Goal: Information Seeking & Learning: Get advice/opinions

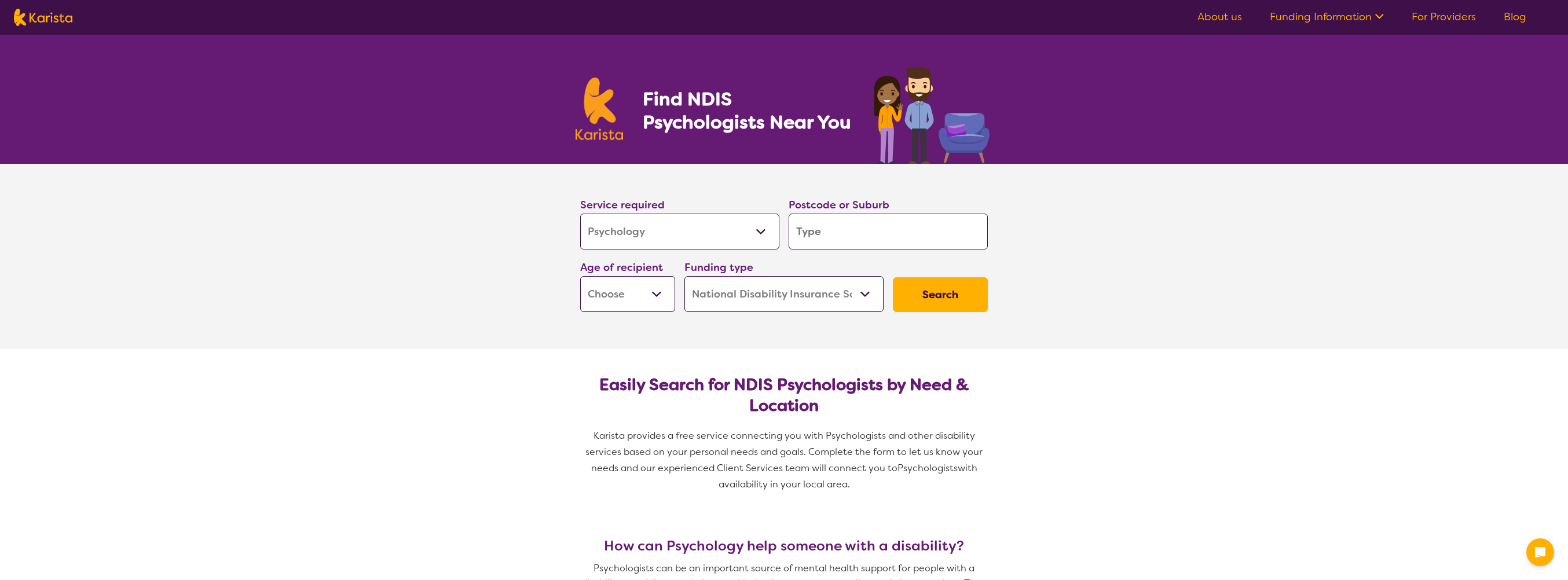
select select "Psychology"
select select "NDIS"
select select "Psychology"
select select "NDIS"
click at [737, 237] on select "Allied Health Assistant Assessment ([MEDICAL_DATA] or [MEDICAL_DATA]) Behaviour…" at bounding box center [679, 231] width 199 height 36
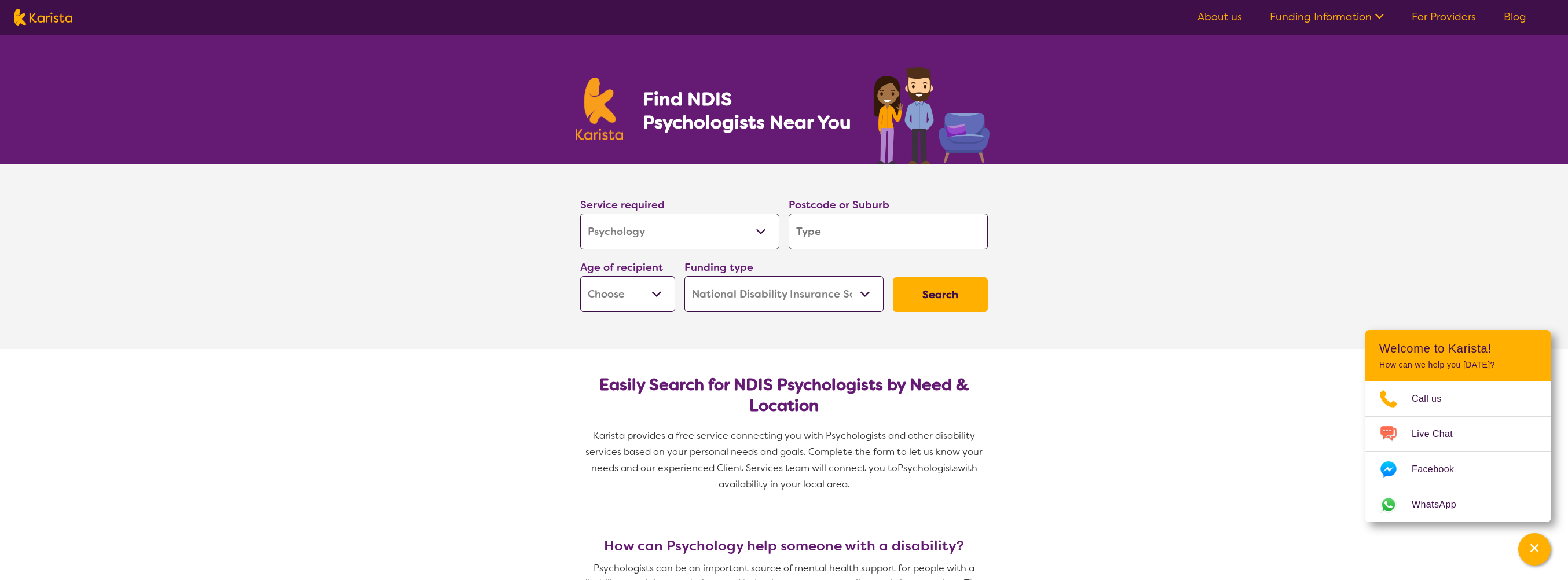
click at [580, 214] on select "Allied Health Assistant Assessment ([MEDICAL_DATA] or [MEDICAL_DATA]) Behaviour…" at bounding box center [679, 231] width 199 height 36
click at [858, 237] on input "search" at bounding box center [888, 231] width 199 height 36
click at [642, 289] on select "Early Childhood - 0 to 9 Child - 10 to 11 Adolescent - 12 to 17 Adult - 18 to 6…" at bounding box center [628, 294] width 95 height 36
select select "EC"
click at [580, 276] on select "Early Childhood - 0 to 9 Child - 10 to 11 Adolescent - 12 to 17 Adult - 18 to 6…" at bounding box center [628, 294] width 95 height 36
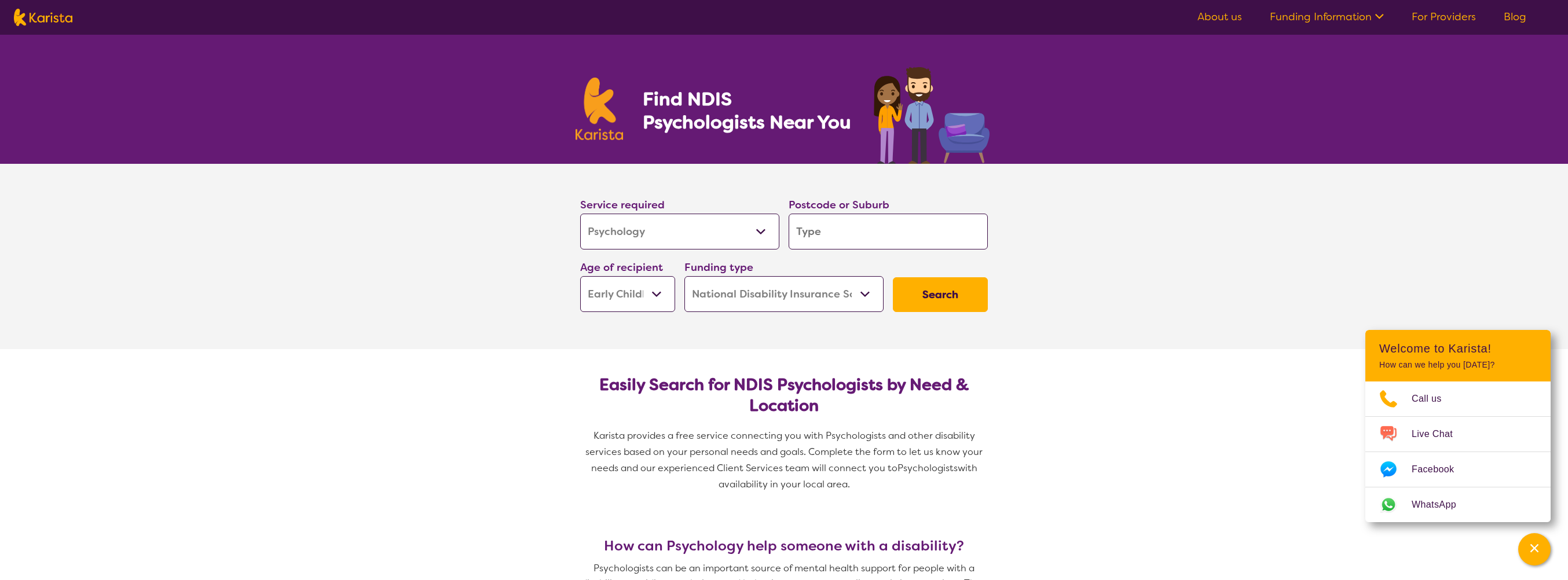
select select "EC"
click at [842, 304] on select "Home Care Package (HCP) National Disability Insurance Scheme (NDIS) I don't know" at bounding box center [783, 294] width 199 height 36
select select "i-don-t-know"
click at [684, 276] on select "Home Care Package (HCP) National Disability Insurance Scheme (NDIS) I don't know" at bounding box center [783, 294] width 199 height 36
select select "i-don-t-know"
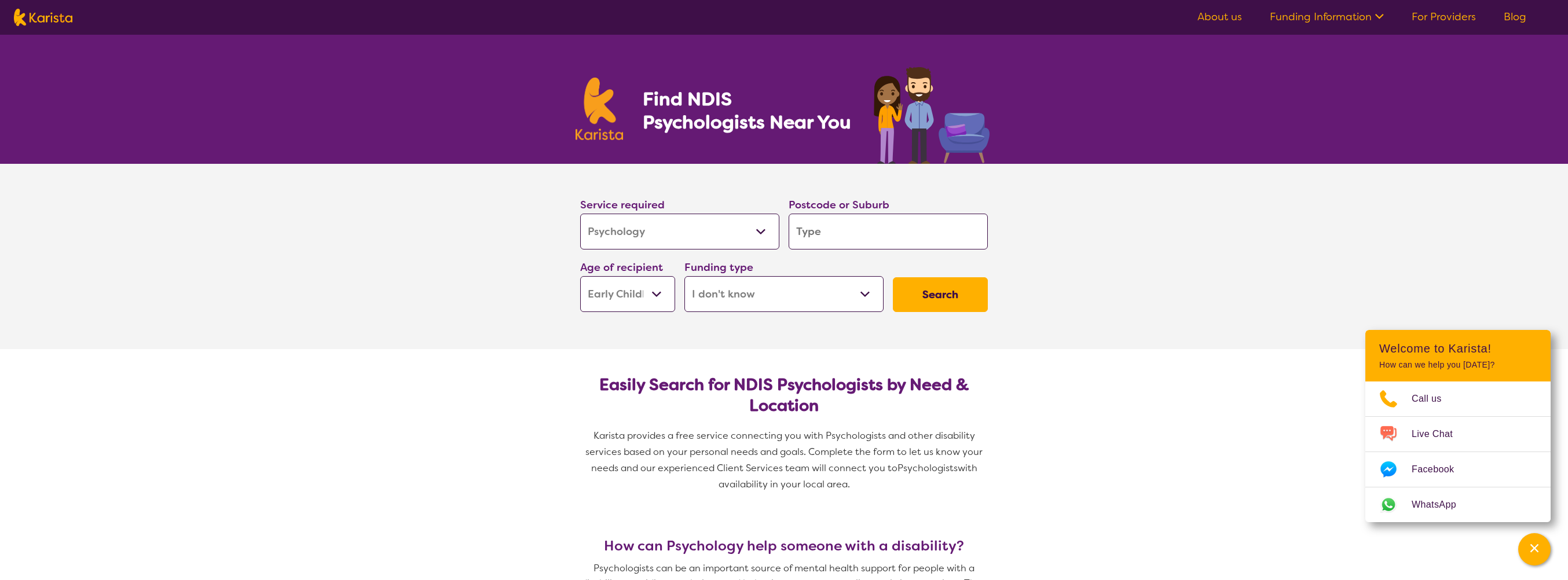
click at [870, 226] on input "search" at bounding box center [888, 231] width 199 height 36
click at [870, 225] on input "search" at bounding box center [888, 231] width 199 height 36
type input "2"
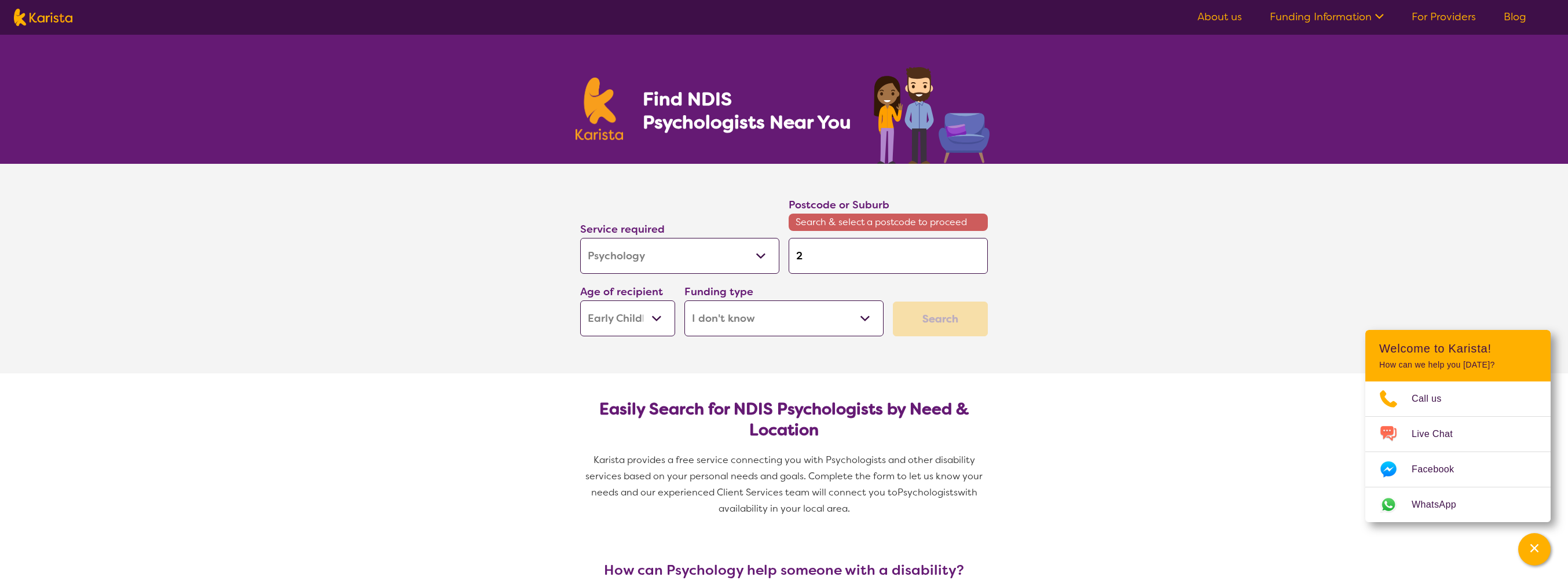
type input "21"
type input "215"
type input "2154"
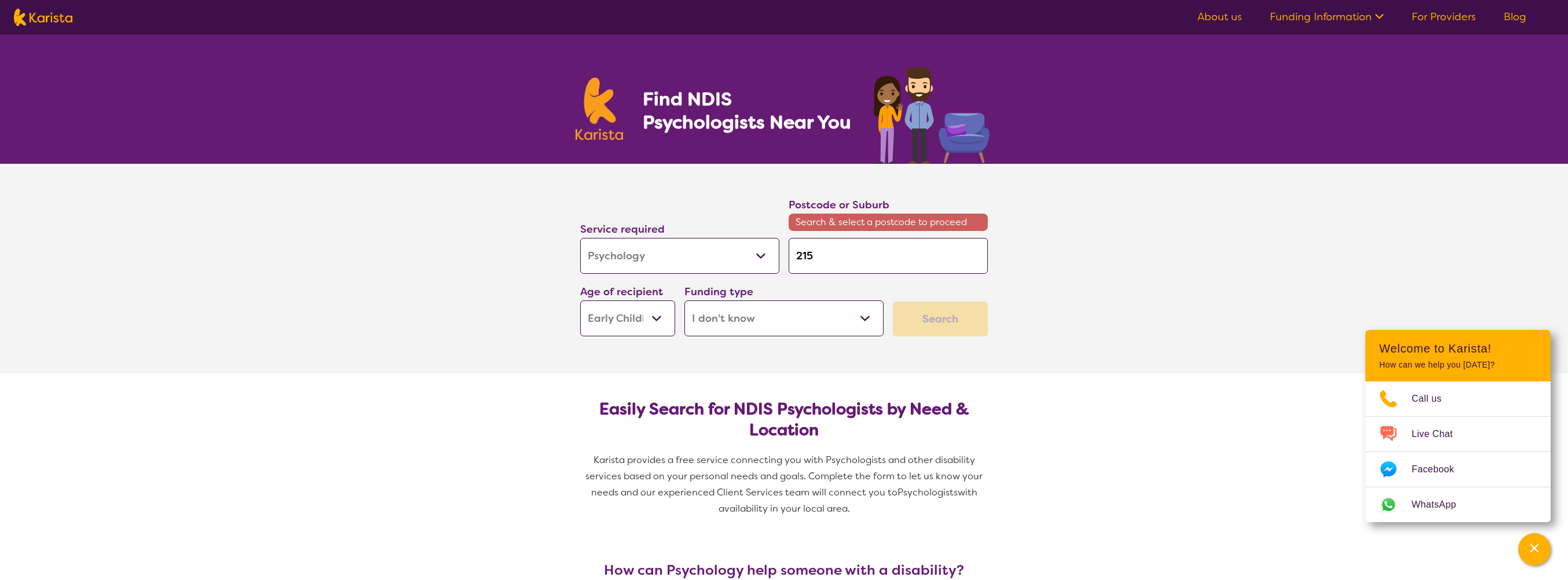
type input "2154"
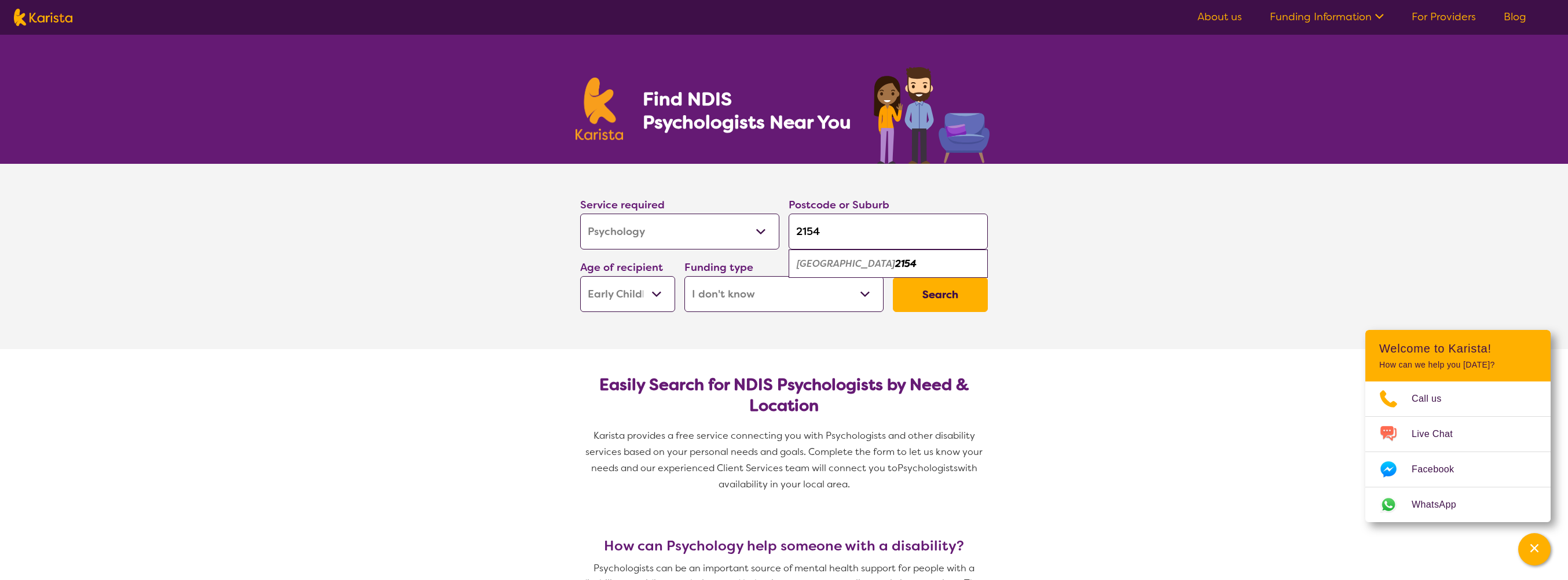
type input "2154"
click at [872, 267] on div "[GEOGRAPHIC_DATA] 2154" at bounding box center [888, 264] width 187 height 22
click at [939, 293] on button "Search" at bounding box center [940, 295] width 95 height 35
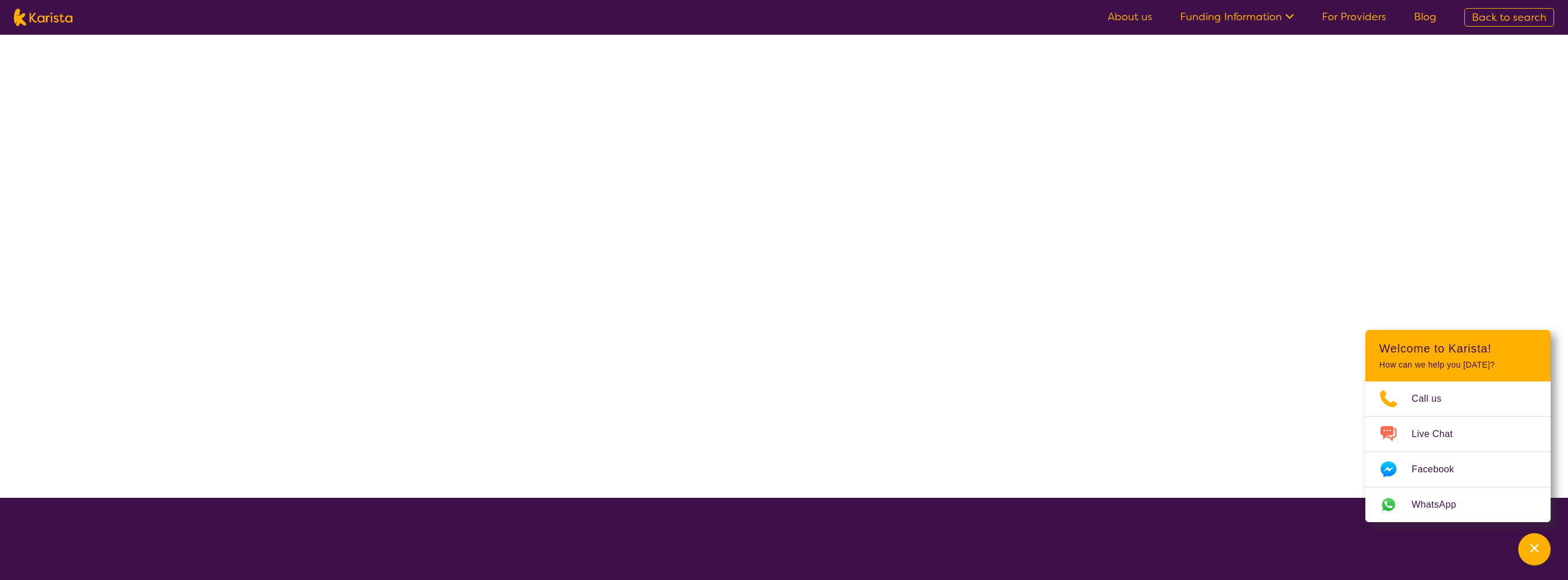
select select "Psychology"
select select "EC"
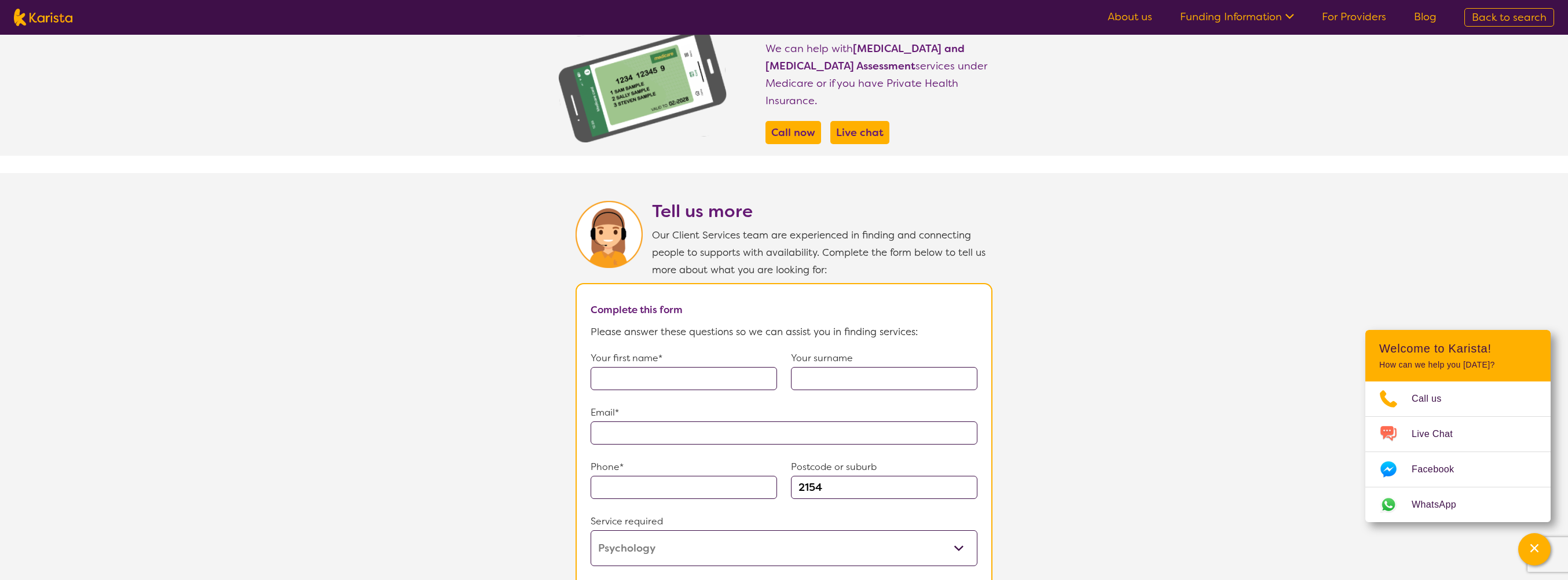
scroll to position [817, 0]
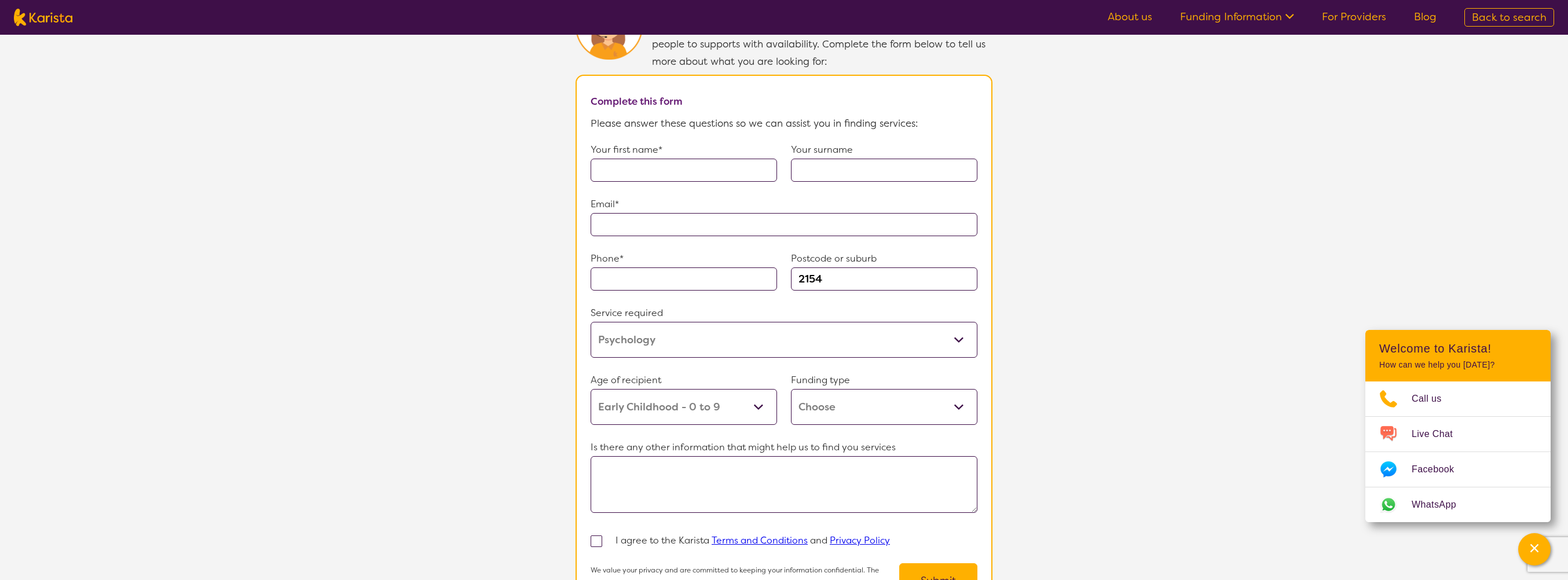
select select "Psychology"
select select "EC"
select select "NDIS"
select select "Psychology"
select select "EC"
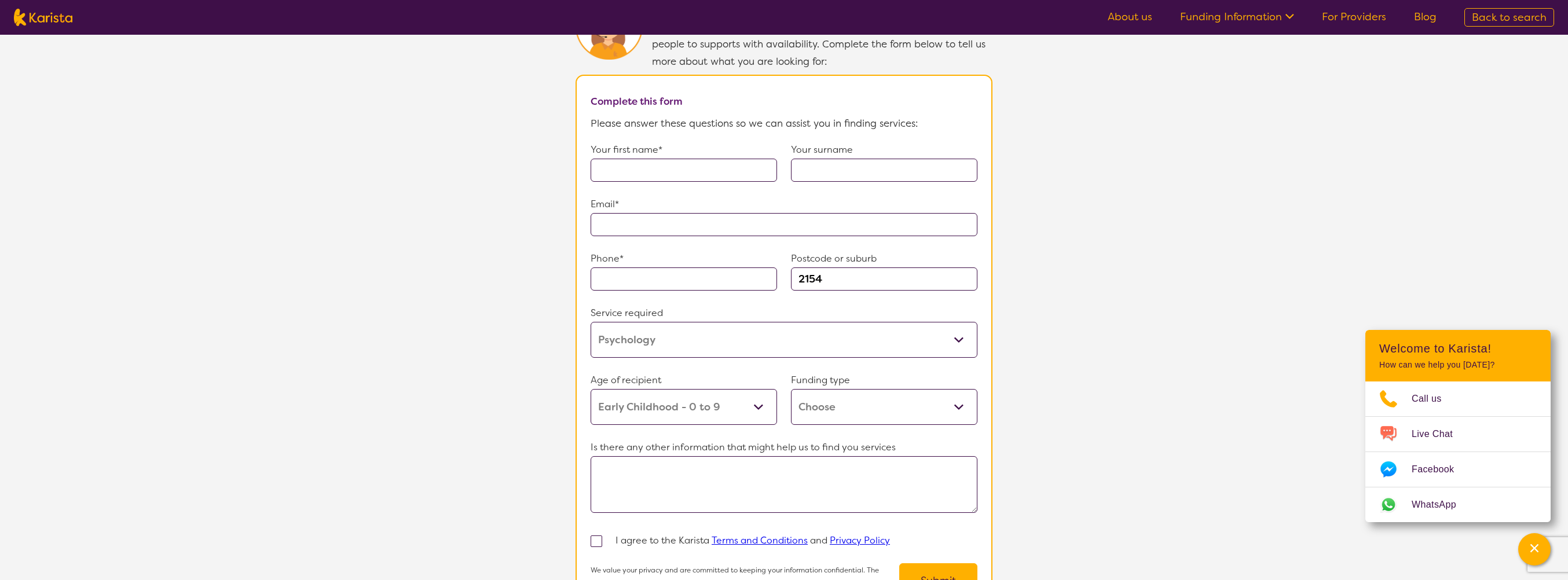
select select "NDIS"
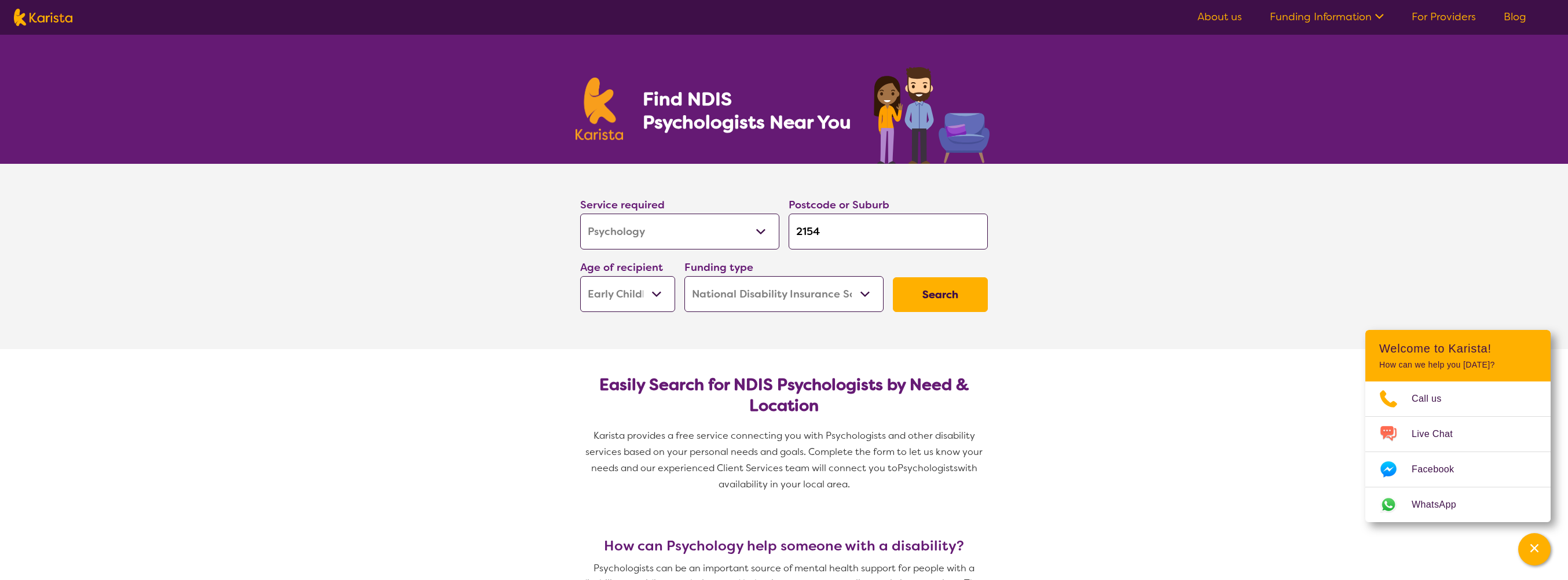
drag, startPoint x: 913, startPoint y: 232, endPoint x: 743, endPoint y: 229, distance: 170.0
click at [743, 229] on div "Service required Allied Health Assistant Assessment ([MEDICAL_DATA] or [MEDICAL…" at bounding box center [784, 254] width 417 height 125
type input "2"
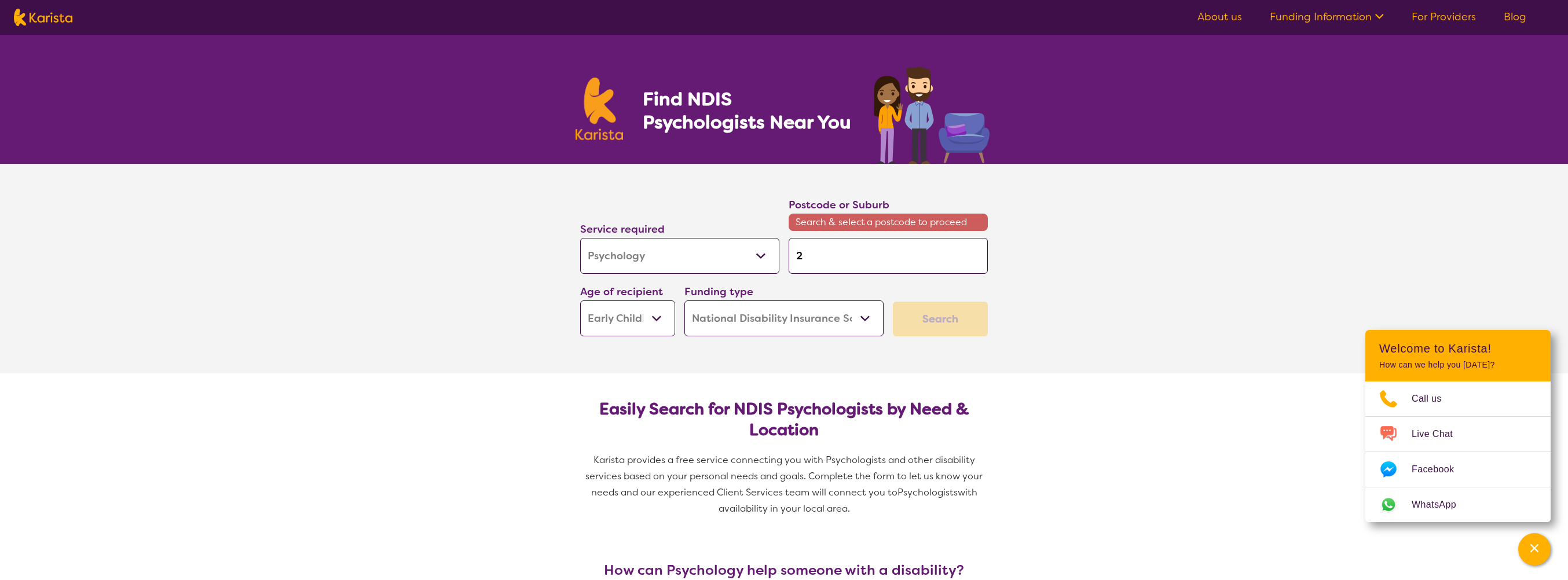
type input "20"
type input "200"
type input "2000"
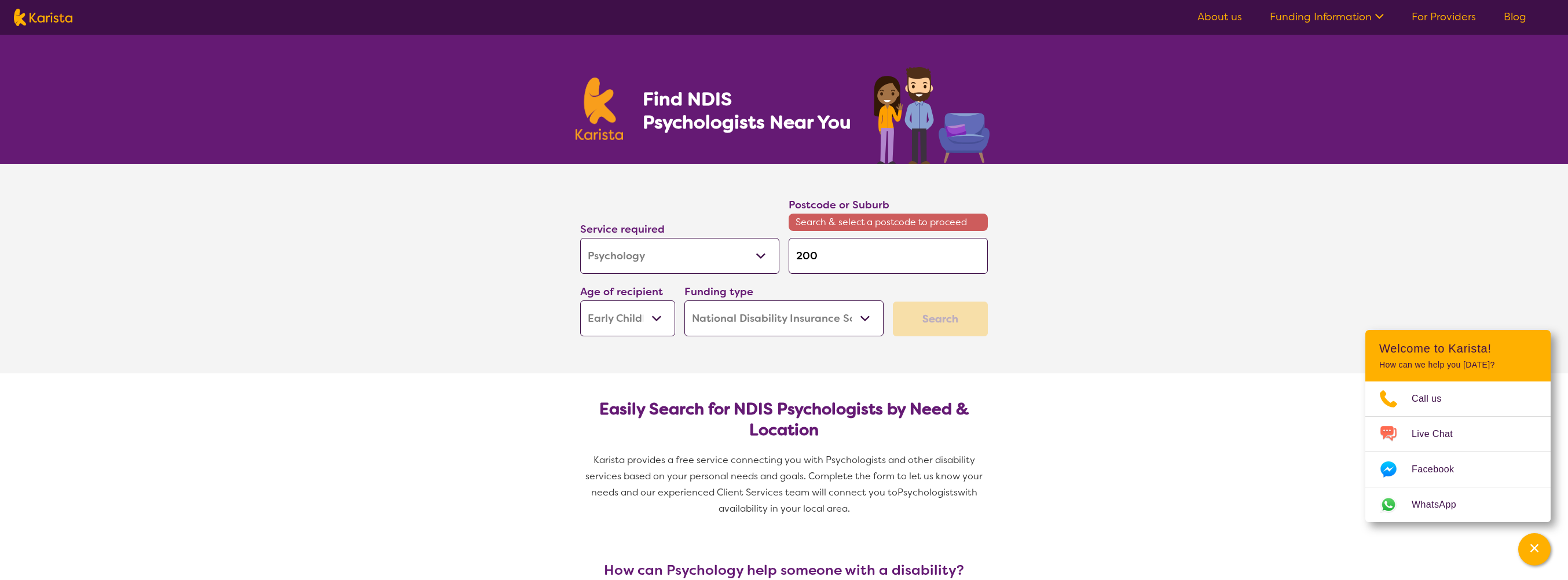
type input "2000"
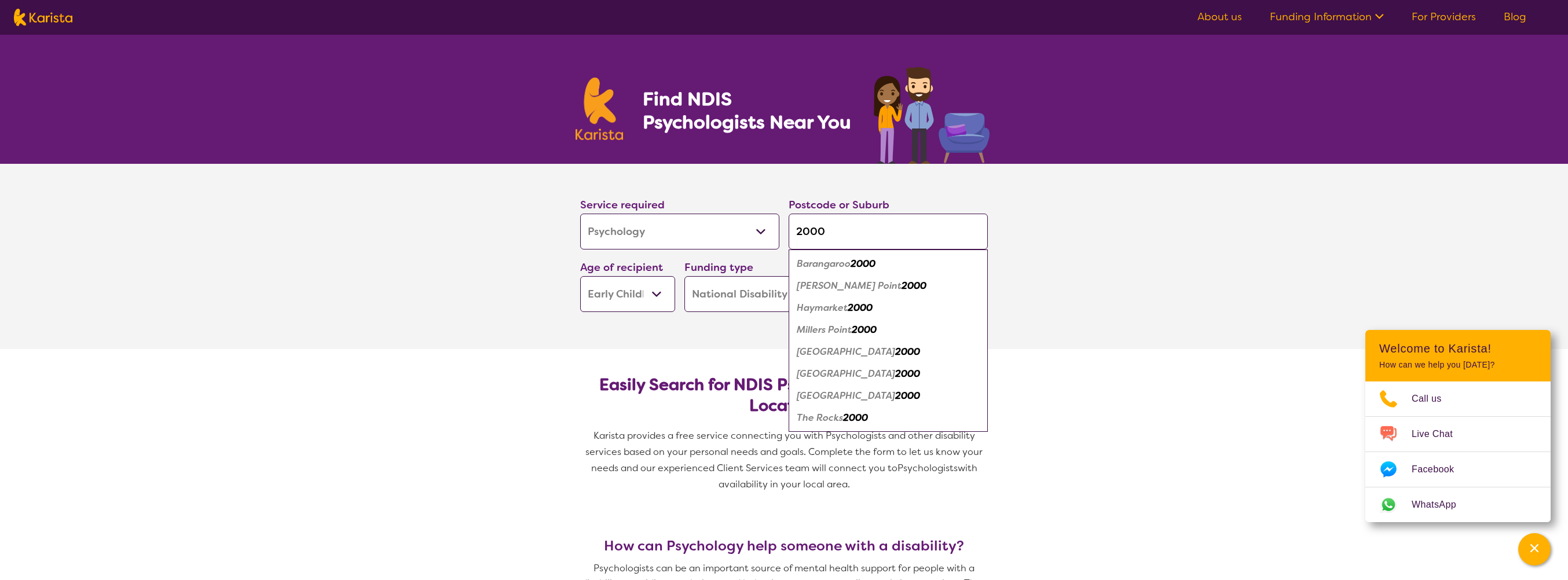
type input "2000"
click at [895, 372] on em "2000" at bounding box center [908, 374] width 25 height 12
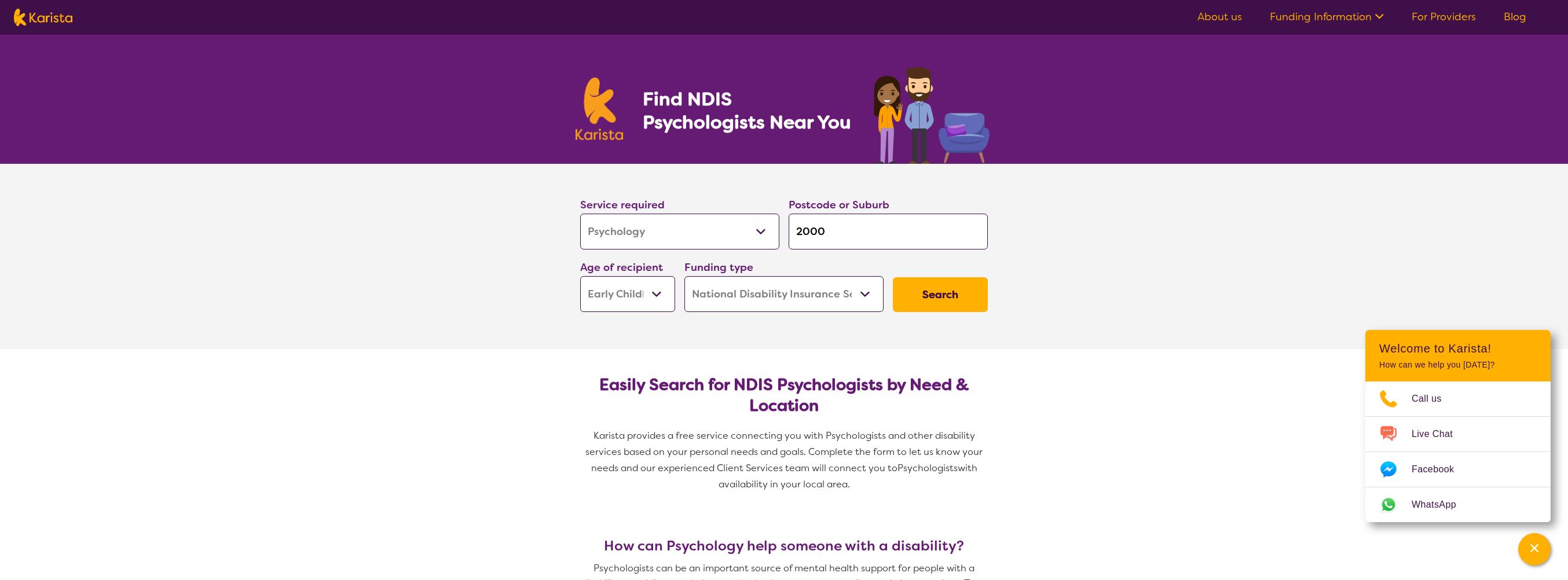
click at [863, 295] on select "Home Care Package (HCP) National Disability Insurance Scheme (NDIS) I don't know" at bounding box center [783, 294] width 199 height 36
select select "i-don-t-know"
click at [684, 276] on select "Home Care Package (HCP) National Disability Insurance Scheme (NDIS) I don't know" at bounding box center [783, 294] width 199 height 36
select select "i-don-t-know"
click at [930, 300] on button "Search" at bounding box center [940, 295] width 95 height 35
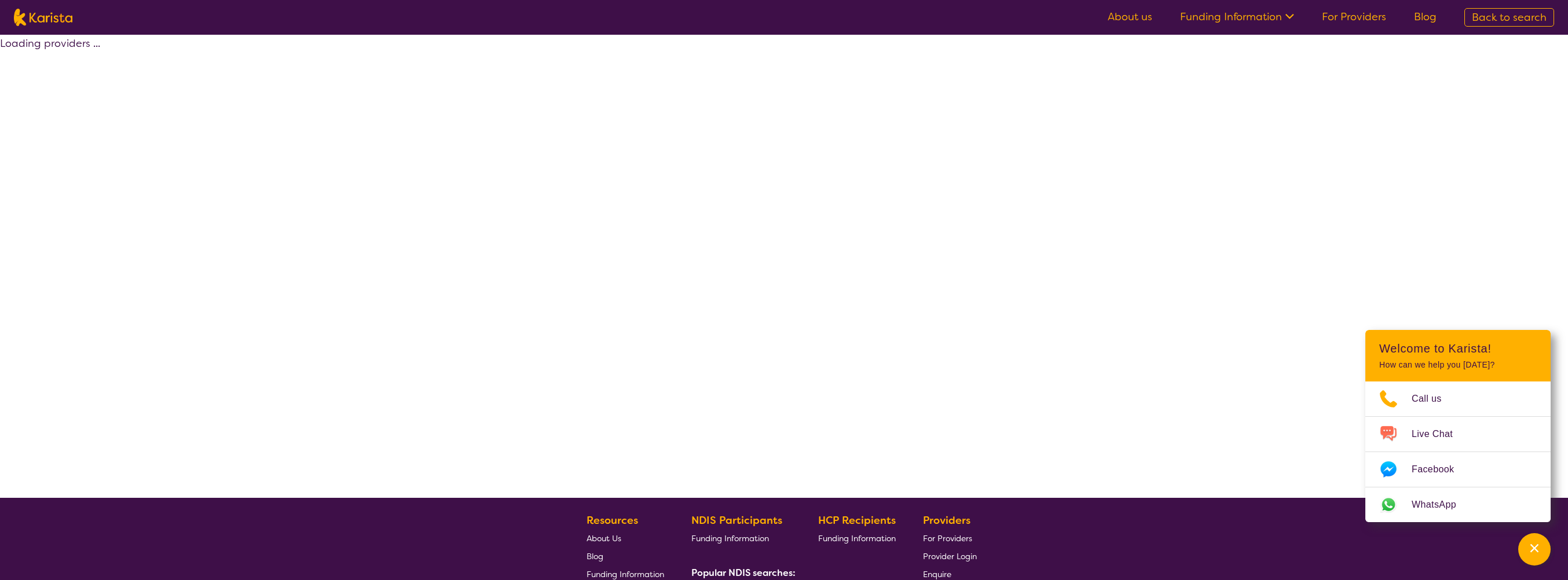
select select "Psychology"
select select "EC"
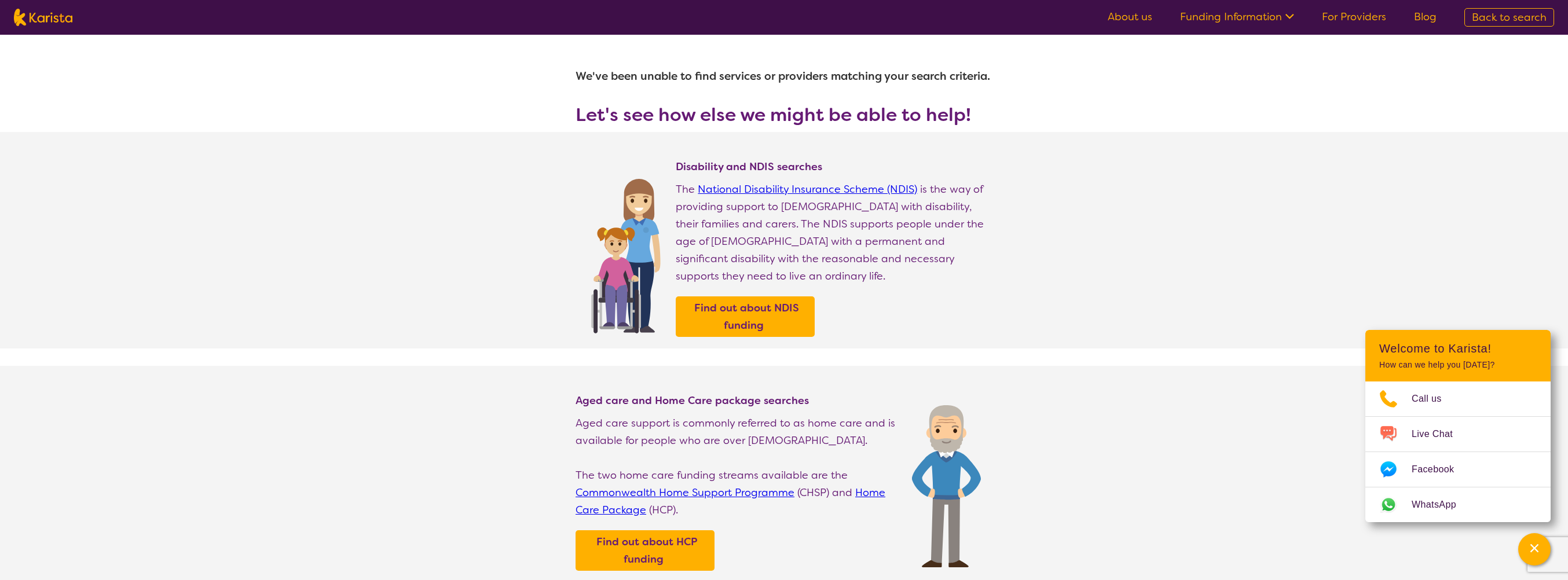
select select "Psychology"
select select "EC"
select select "NDIS"
select select "Psychology"
select select "EC"
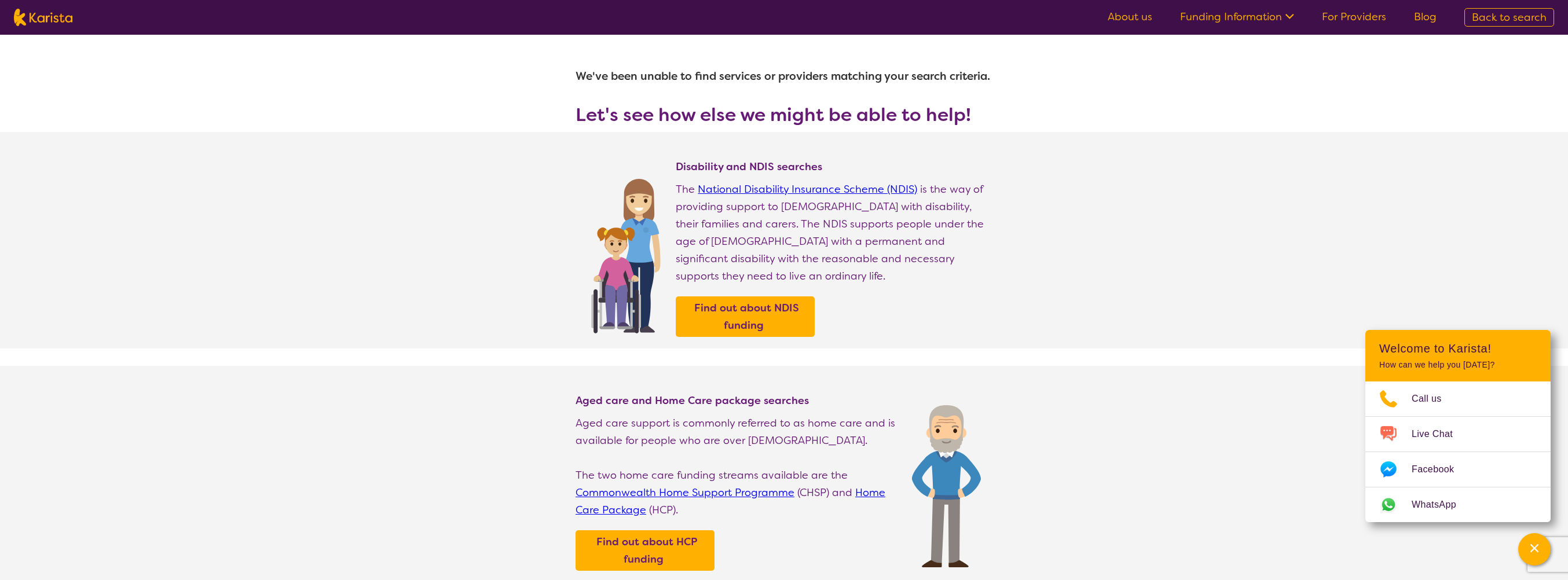
select select "NDIS"
